Goal: Task Accomplishment & Management: Use online tool/utility

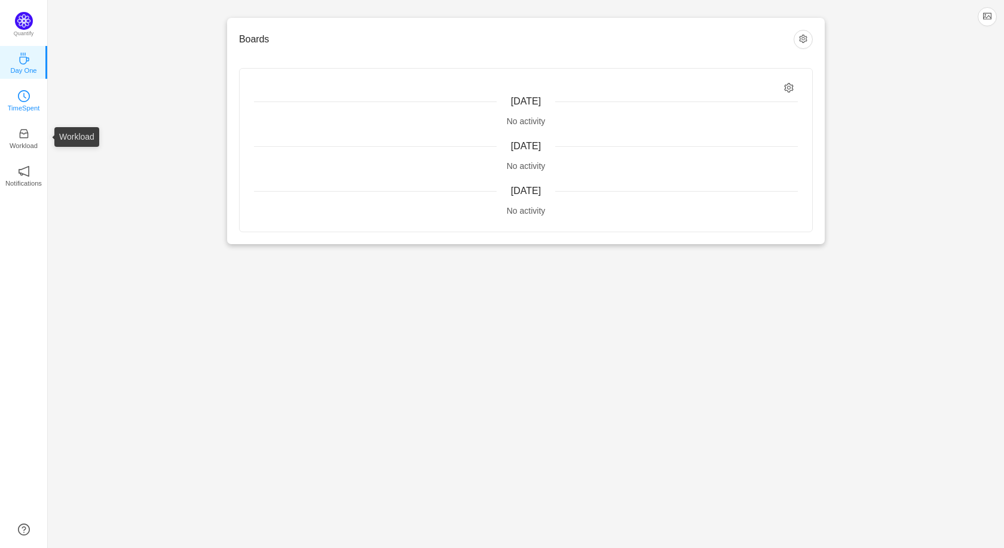
click at [18, 100] on link "TimeSpent" at bounding box center [24, 100] width 12 height 12
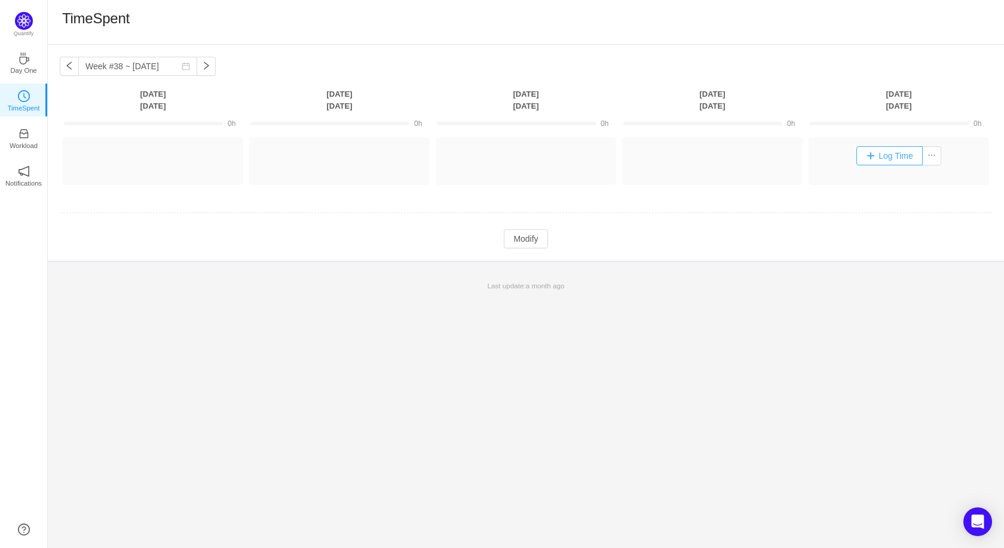
click at [868, 159] on button "Log Time" at bounding box center [889, 155] width 66 height 19
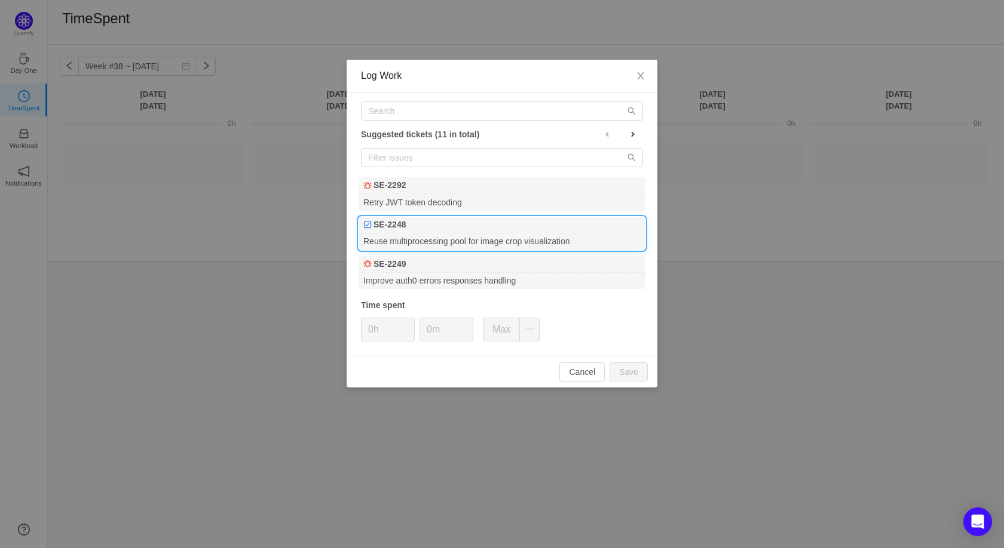
click at [499, 239] on div "Reuse multiprocessing pool for image crop visualization" at bounding box center [501, 242] width 287 height 16
click at [377, 327] on input "0h" at bounding box center [387, 329] width 53 height 23
click at [372, 324] on input "0h" at bounding box center [387, 329] width 53 height 23
click at [644, 372] on button "Save" at bounding box center [628, 372] width 38 height 19
type input "0h"
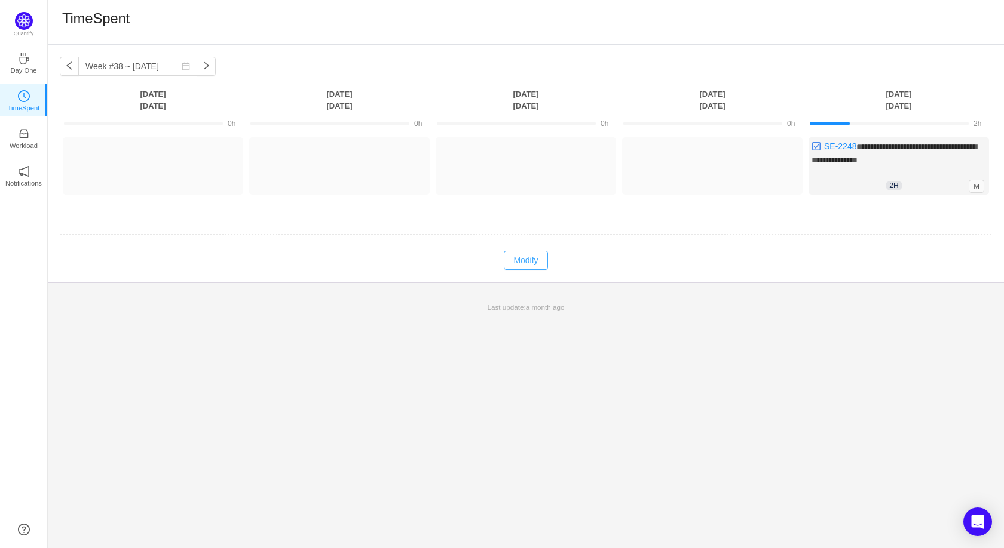
click at [542, 258] on button "Modify" at bounding box center [526, 260] width 44 height 19
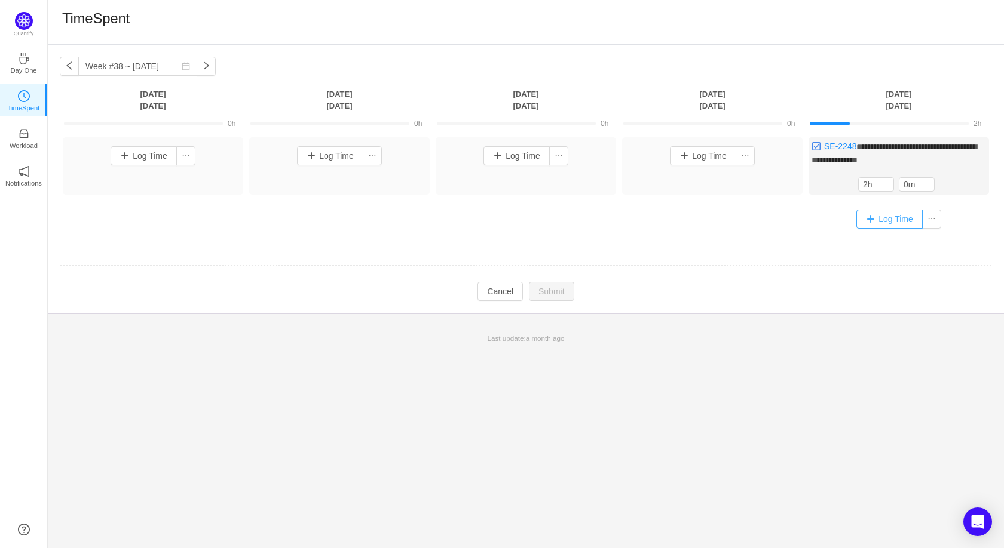
click at [897, 216] on button "Log Time" at bounding box center [889, 219] width 66 height 19
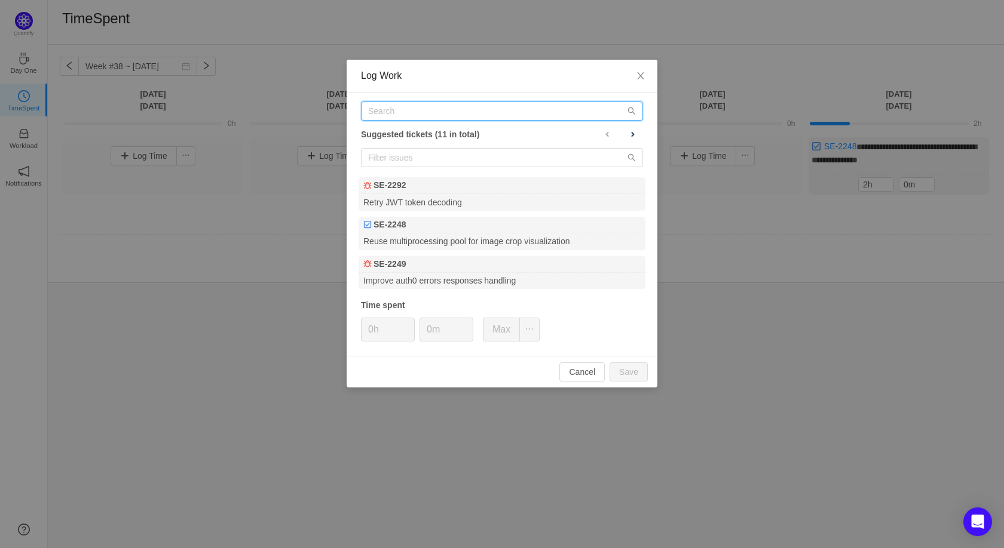
click at [416, 105] on input "text" at bounding box center [502, 111] width 282 height 19
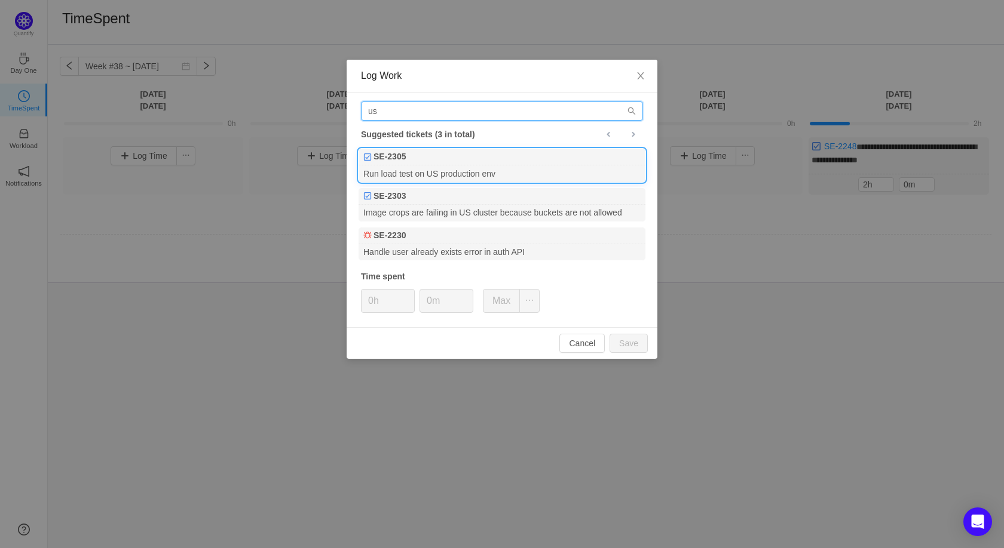
type input "us"
click at [511, 164] on div "SE-2305" at bounding box center [501, 157] width 287 height 17
click at [376, 298] on input "0h" at bounding box center [387, 301] width 53 height 23
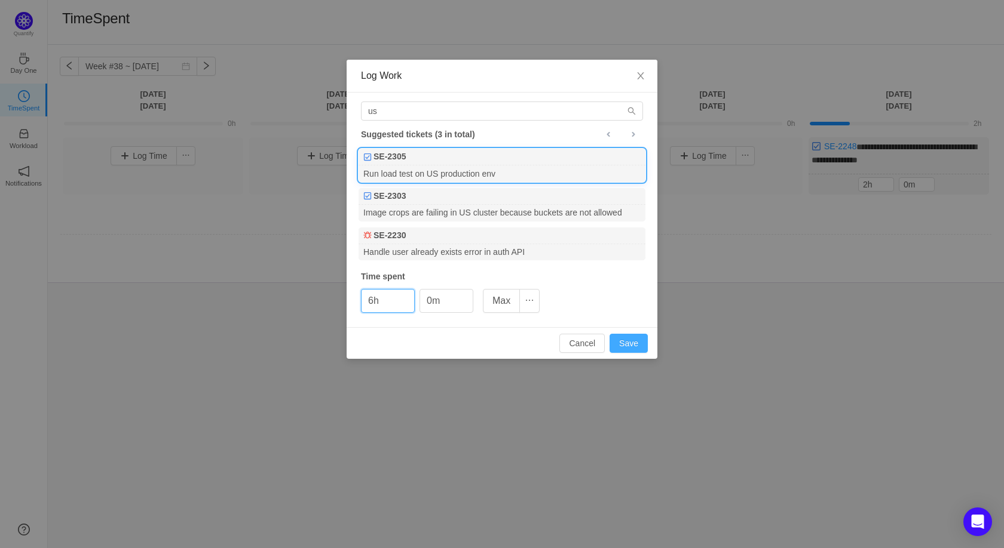
click at [628, 339] on button "Save" at bounding box center [628, 343] width 38 height 19
type input "0h"
